Goal: Task Accomplishment & Management: Use online tool/utility

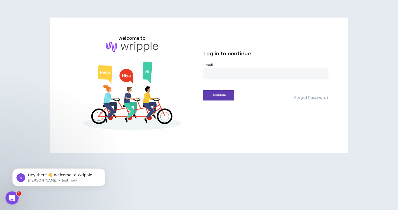
type input "**********"
click at [219, 95] on button "Continue" at bounding box center [218, 95] width 31 height 10
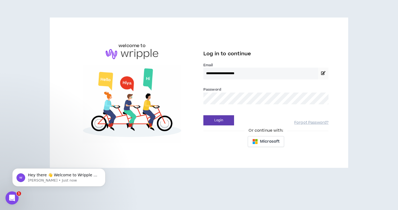
click at [219, 120] on button "Login" at bounding box center [218, 120] width 31 height 10
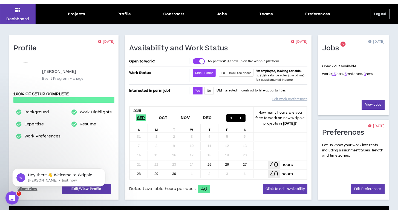
scroll to position [14, 0]
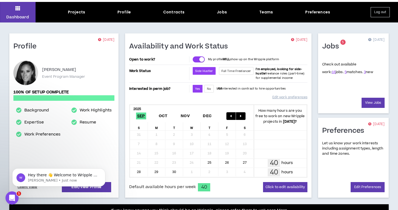
click at [359, 75] on div "Check out available work: 16 jobs. 5 matches. 3 new" at bounding box center [353, 67] width 62 height 15
click at [364, 72] on link "3" at bounding box center [365, 71] width 2 height 5
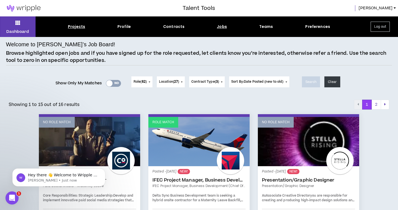
click at [80, 24] on div "Projects" at bounding box center [76, 27] width 17 height 6
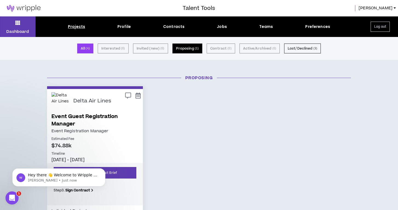
click at [186, 48] on button "Proposing ( 1 )" at bounding box center [187, 48] width 30 height 10
click at [106, 171] on button "Dismiss notification" at bounding box center [103, 169] width 7 height 7
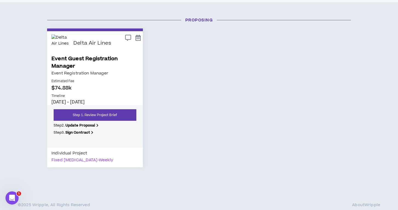
scroll to position [58, 0]
click at [93, 56] on link "Event Guest Registration Manager" at bounding box center [94, 62] width 87 height 15
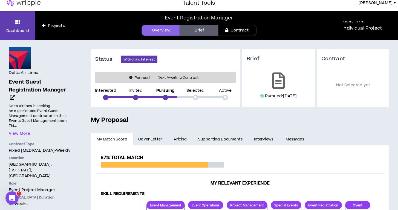
scroll to position [6, 0]
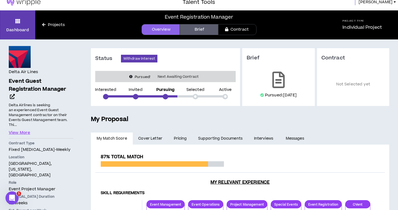
click at [207, 30] on link "Brief" at bounding box center [199, 29] width 38 height 11
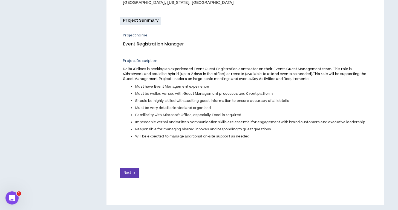
scroll to position [182, 0]
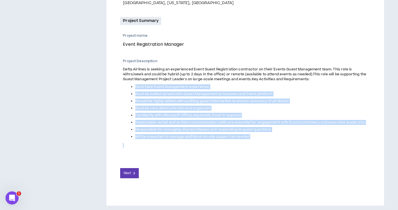
drag, startPoint x: 260, startPoint y: 140, endPoint x: 124, endPoint y: 86, distance: 146.7
click at [124, 86] on span "Delta Airlines is seeking an experienced Event Guest Registration contractor on…" at bounding box center [246, 107] width 247 height 82
copy span "Must have Event Management experience Must be welled versed with Guest Manageme…"
